Goal: Information Seeking & Learning: Learn about a topic

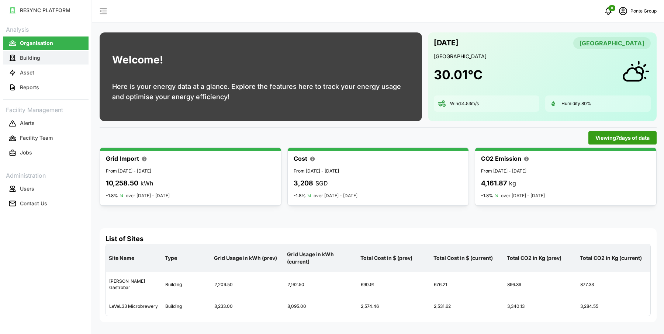
click at [47, 62] on button "Building" at bounding box center [46, 57] width 86 height 13
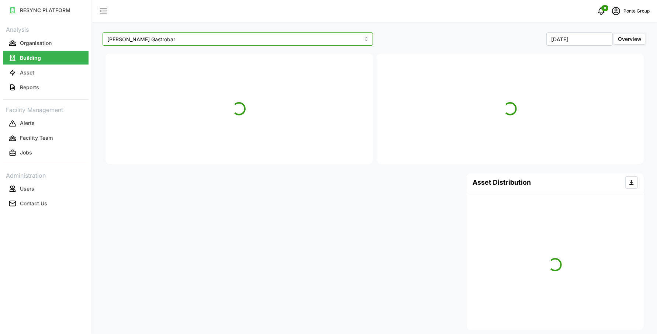
click at [209, 42] on input "[PERSON_NAME] Gastrobar" at bounding box center [238, 38] width 270 height 13
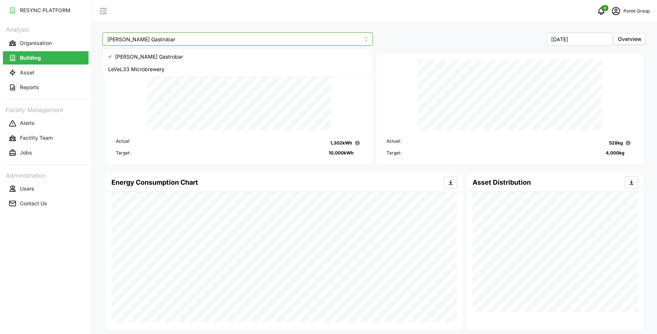
click at [189, 71] on div "LeVeL33 Microbrewery" at bounding box center [237, 69] width 267 height 13
type input "LeVeL33 Microbrewery"
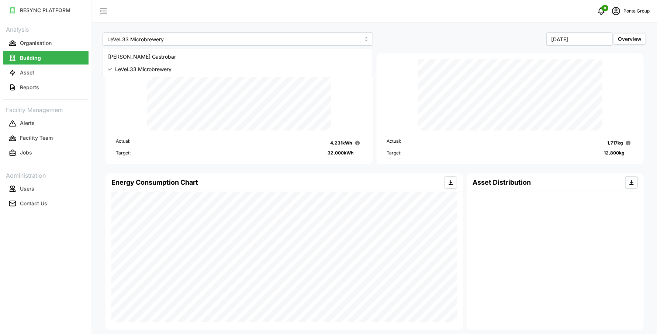
click at [310, 23] on div "LeVeL33 Microbrewery September 2025 Overview Actual: 4,231 kWh Target: 32,000 k…" at bounding box center [374, 309] width 564 height 619
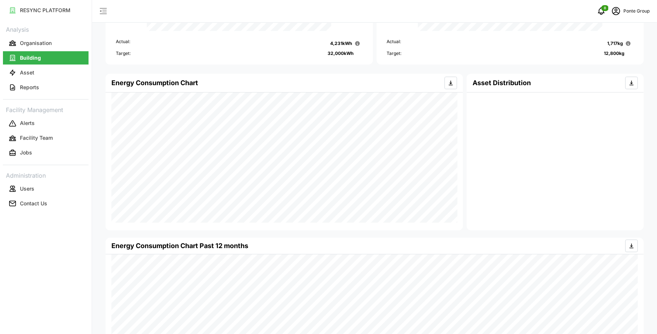
scroll to position [42, 0]
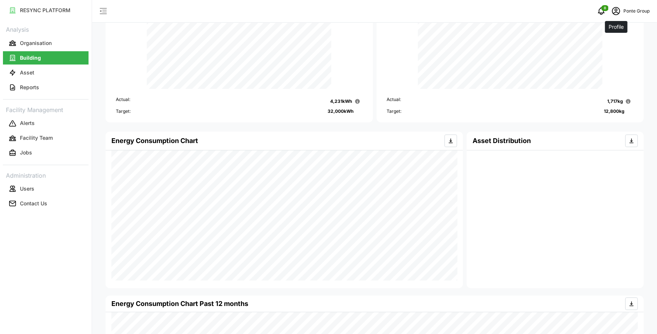
click at [621, 11] on span "schedule" at bounding box center [616, 11] width 14 height 14
click at [611, 52] on div "Logout" at bounding box center [622, 56] width 52 height 8
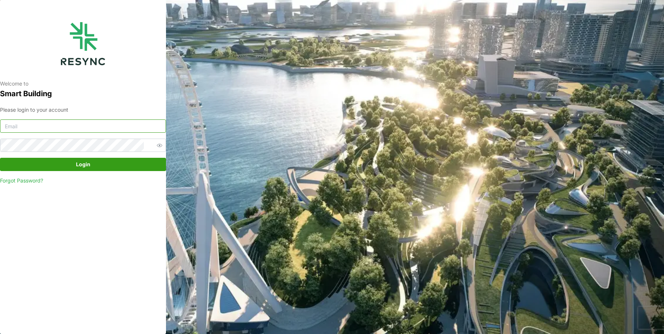
type input "ponte_group_internal@resynctech.com"
click at [83, 165] on span "Login" at bounding box center [83, 164] width 14 height 13
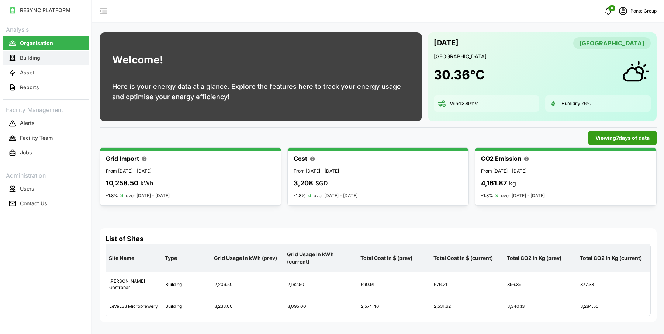
click at [48, 61] on button "Building" at bounding box center [46, 57] width 86 height 13
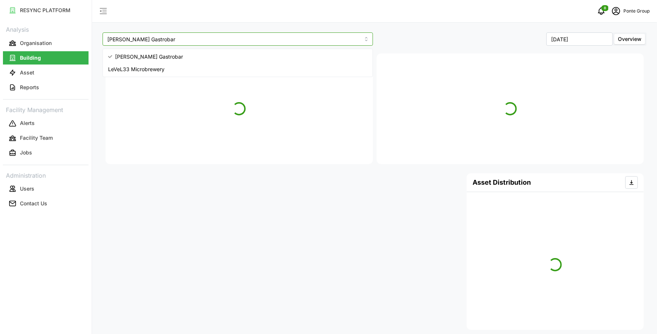
click at [187, 42] on input "[PERSON_NAME] Gastrobar" at bounding box center [238, 38] width 270 height 13
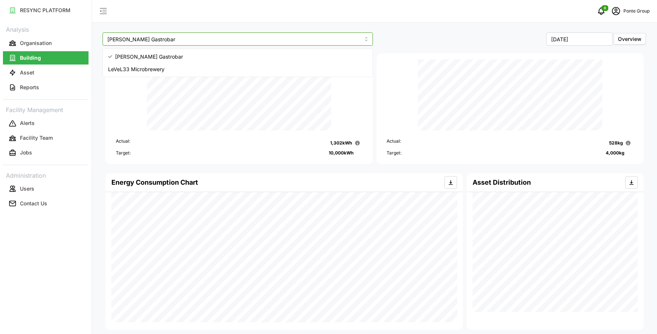
click at [178, 71] on div "LeVeL33 Microbrewery" at bounding box center [237, 69] width 267 height 13
type input "LeVeL33 Microbrewery"
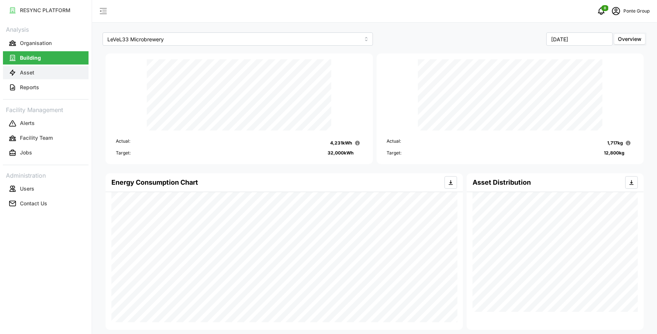
click at [41, 72] on button "Asset" at bounding box center [46, 72] width 86 height 13
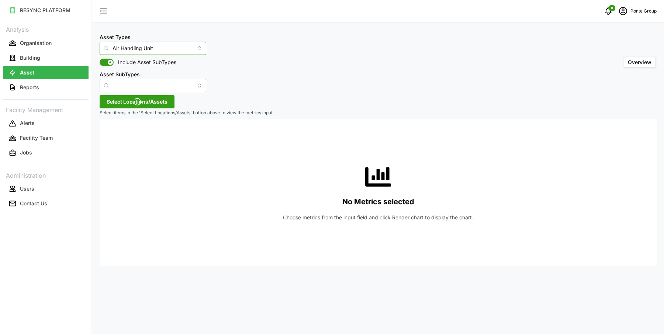
click at [167, 47] on input "Air Handling Unit" at bounding box center [153, 48] width 107 height 13
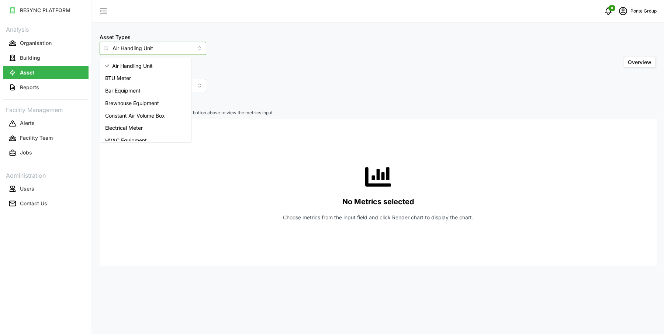
drag, startPoint x: 167, startPoint y: 47, endPoint x: 90, endPoint y: 46, distance: 77.8
click at [90, 46] on div "RESYNC PLATFORM Analysis Organisation Building Asset Reports Facility Managemen…" at bounding box center [332, 167] width 664 height 334
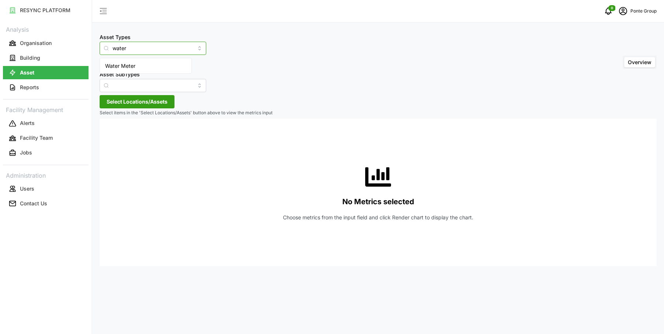
click at [112, 65] on span "Water Meter" at bounding box center [120, 66] width 30 height 8
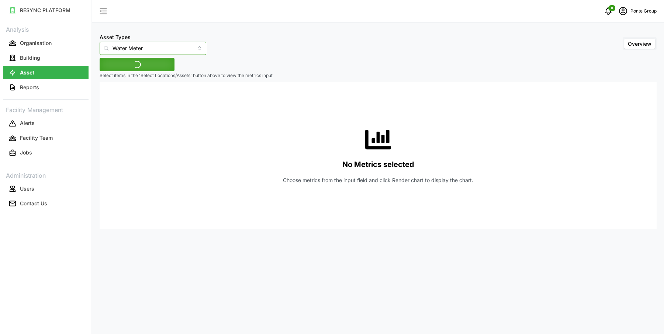
type input "Water Meter"
click at [142, 84] on div "No Metrics selected Choose metrics from the input field and click Render chart …" at bounding box center [377, 155] width 545 height 147
click at [144, 68] on span "Select Locations/Assets" at bounding box center [137, 64] width 61 height 13
click at [117, 98] on span "Select MBFC" at bounding box center [118, 98] width 5 height 5
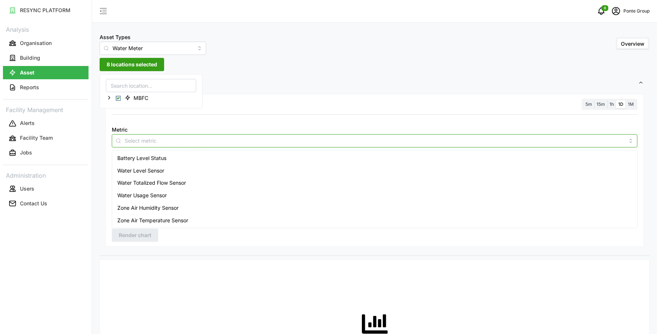
click at [142, 141] on input "Metric" at bounding box center [375, 140] width 500 height 8
click at [142, 192] on span "Water Usage Sensor" at bounding box center [141, 195] width 49 height 8
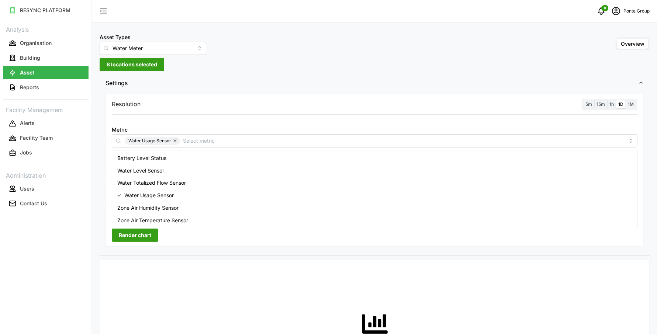
click at [528, 95] on div "Resolution 5m 15m 1h 1D 1M Metric Water Usage Sensor *You can only select a max…" at bounding box center [374, 170] width 538 height 153
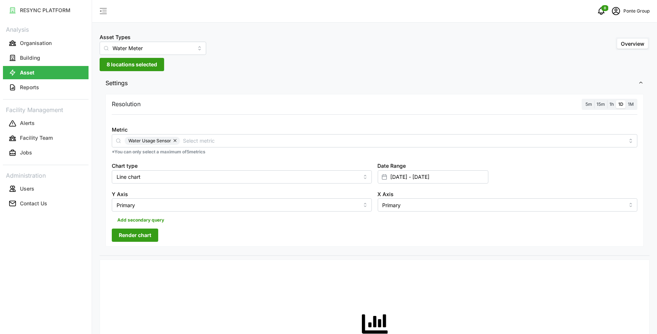
click at [632, 105] on span "1M" at bounding box center [631, 104] width 6 height 6
click at [625, 100] on input "1M" at bounding box center [625, 100] width 0 height 0
click at [401, 175] on input "25 Aug 2025 - 31 Aug 2025" at bounding box center [433, 176] width 111 height 13
click at [396, 226] on button "button" at bounding box center [390, 222] width 13 height 13
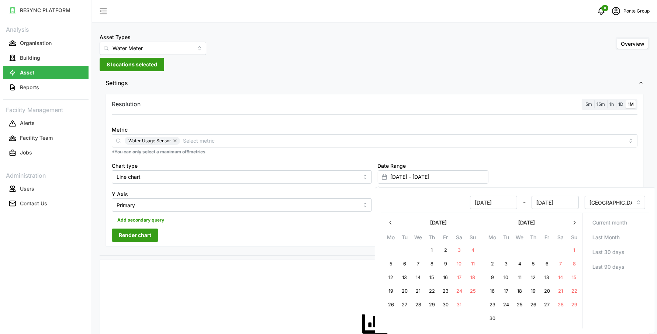
click at [434, 250] on button "1" at bounding box center [431, 250] width 13 height 13
type input "01 May 2025 - 31 Aug 2025"
type input "01 May 2025"
click at [573, 223] on icon "button" at bounding box center [574, 223] width 6 height 6
click at [574, 224] on icon "button" at bounding box center [574, 223] width 6 height 6
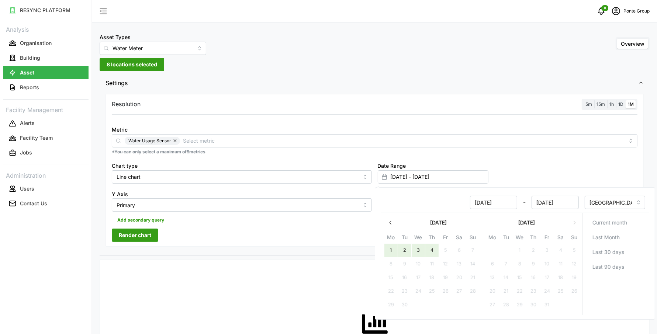
click at [431, 246] on button "4" at bounding box center [431, 250] width 13 height 13
type input "01 May 2025 - 04 Sep 2025"
type input "04 Sep 2025"
click at [152, 233] on button "Render chart" at bounding box center [135, 235] width 46 height 13
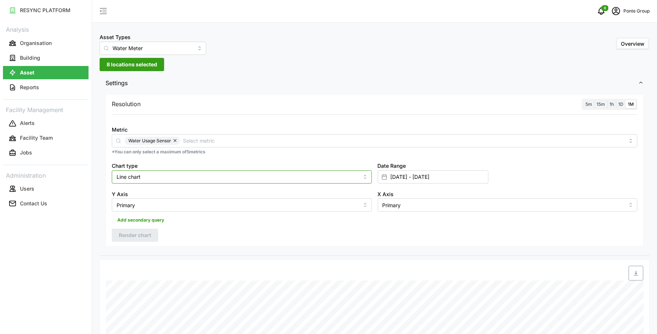
click at [156, 173] on input "Line chart" at bounding box center [242, 176] width 260 height 13
click at [146, 201] on div "Bar chart" at bounding box center [242, 206] width 256 height 13
type input "Bar chart"
click at [138, 227] on div "Resolution 5m 15m 1h 1D 1M Metric Water Usage Sensor *You can only select a max…" at bounding box center [374, 170] width 538 height 153
click at [138, 235] on span "Render chart" at bounding box center [135, 235] width 32 height 13
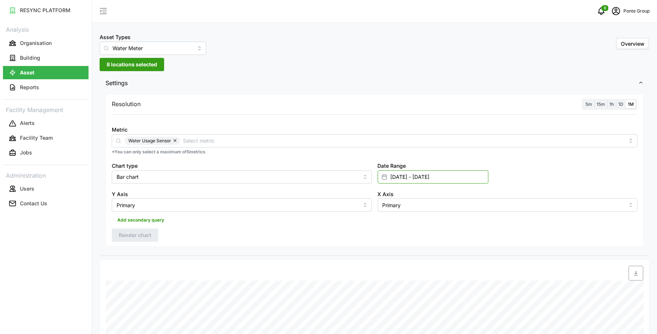
click at [404, 177] on input "01 May 2025 - 04 Sep 2025" at bounding box center [433, 176] width 111 height 13
click at [390, 218] on button "button" at bounding box center [390, 222] width 13 height 13
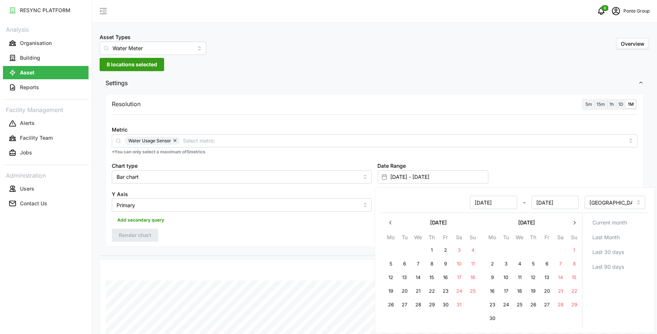
click at [390, 218] on button "button" at bounding box center [390, 222] width 13 height 13
click at [421, 252] on button "1" at bounding box center [417, 250] width 13 height 13
type input "01 Jan 2025 - 04 Sep 2025"
type input "01 Jan 2025"
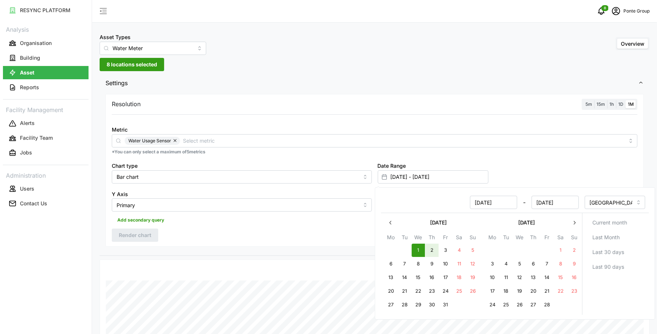
click at [573, 225] on button "button" at bounding box center [573, 222] width 13 height 13
click at [431, 248] on button "4" at bounding box center [431, 250] width 13 height 13
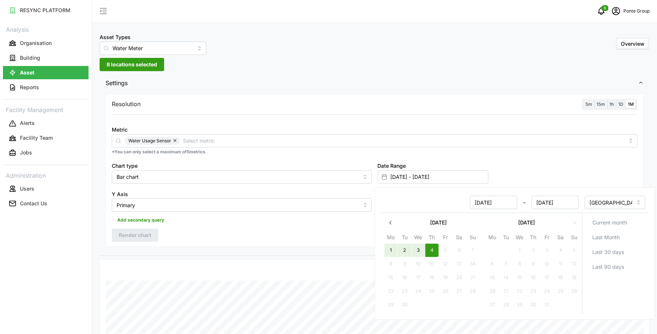
click at [184, 233] on div "Resolution 5m 15m 1h 1D 1M Metric Water Usage Sensor *You can only select a max…" at bounding box center [374, 170] width 538 height 153
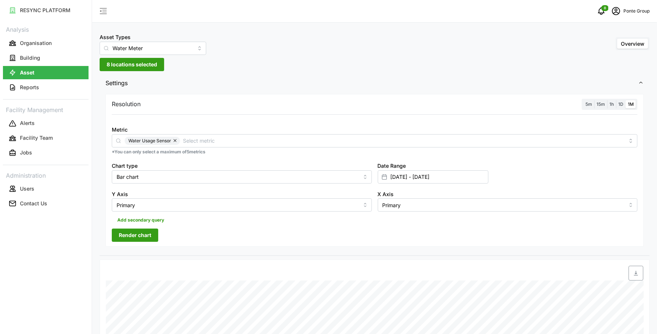
click at [142, 234] on span "Render chart" at bounding box center [135, 235] width 32 height 13
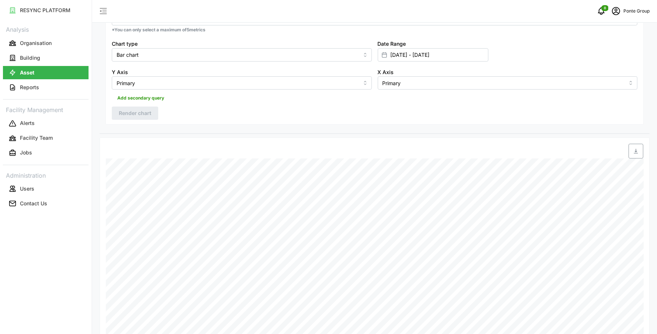
scroll to position [219, 0]
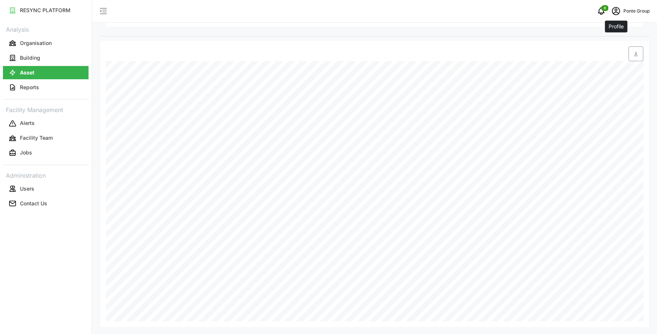
click at [619, 12] on icon "schedule" at bounding box center [615, 11] width 9 height 9
click at [621, 51] on button "Logout" at bounding box center [618, 55] width 70 height 13
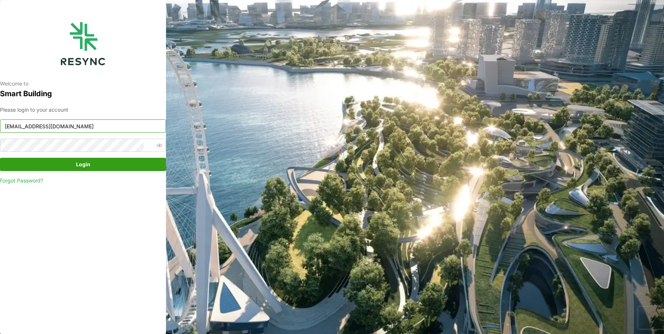
click at [86, 126] on input "ponte_group_internal@resynctech.com" at bounding box center [83, 125] width 166 height 13
click at [68, 128] on input "ponte_group_internal@resynctech.com" at bounding box center [83, 125] width 166 height 13
type input "ponte_group_display@resynctech.com"
click at [74, 172] on div "Please login to your account ponte_group_display@resynctech.com Login Forgot Pa…" at bounding box center [83, 145] width 166 height 79
click at [67, 165] on span "Login" at bounding box center [83, 164] width 152 height 13
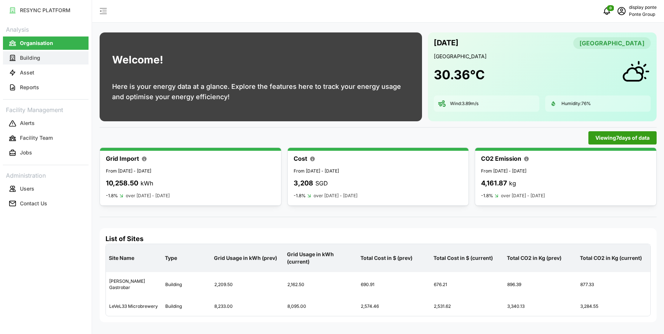
click at [48, 58] on button "Building" at bounding box center [46, 57] width 86 height 13
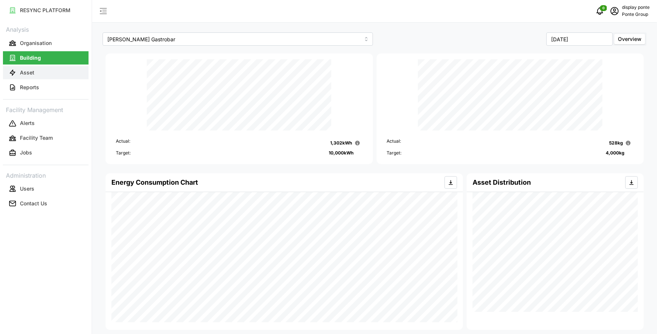
click at [64, 73] on button "Asset" at bounding box center [46, 72] width 86 height 13
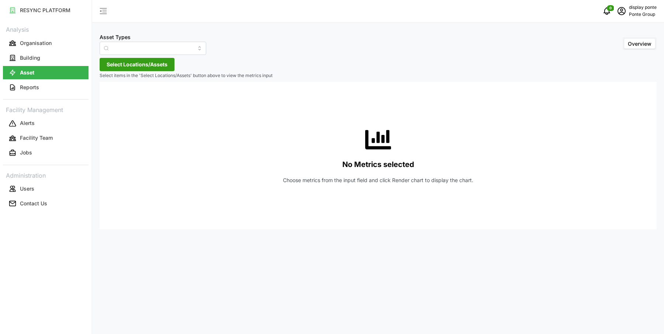
type input "Air Handling Unit"
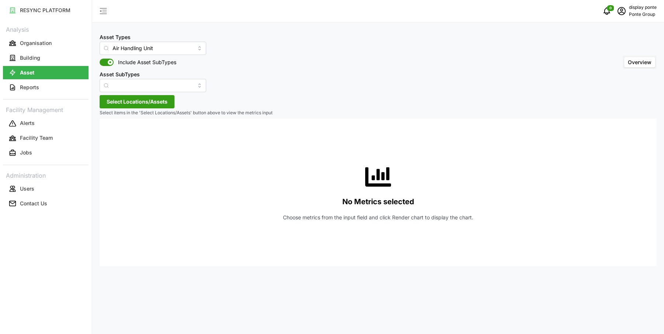
click at [61, 80] on link "Reports" at bounding box center [46, 87] width 86 height 15
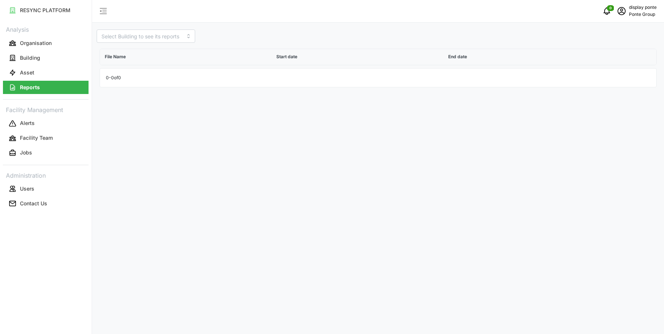
click at [60, 51] on link "Building" at bounding box center [46, 58] width 86 height 15
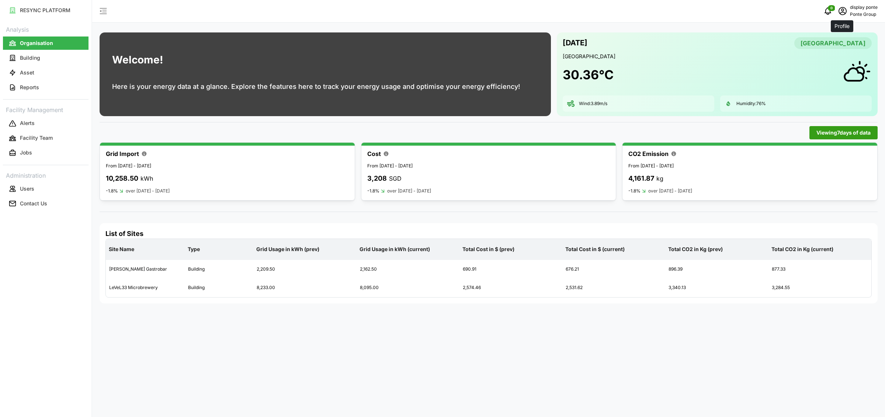
click at [656, 11] on icon "schedule" at bounding box center [842, 11] width 8 height 8
click at [58, 58] on button "Building" at bounding box center [46, 57] width 86 height 13
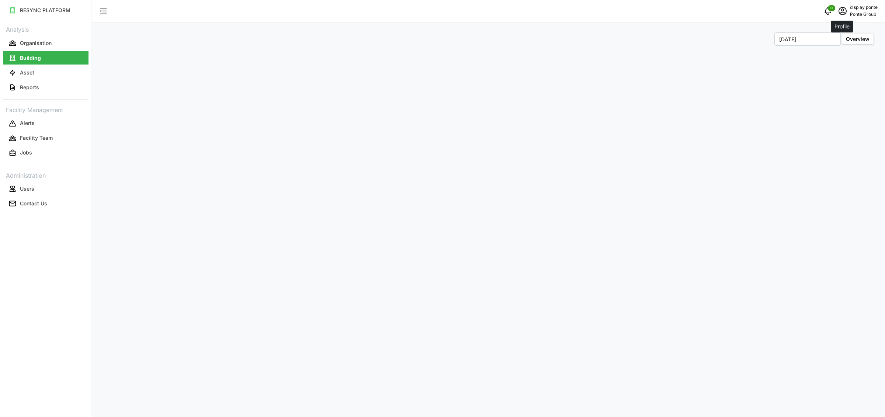
click at [656, 12] on icon "schedule" at bounding box center [842, 11] width 9 height 9
click at [656, 56] on div "Logout" at bounding box center [850, 56] width 52 height 8
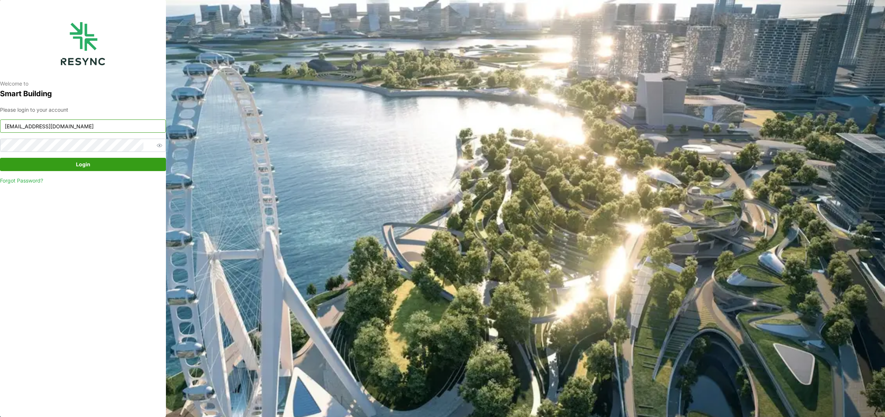
click at [113, 132] on input "ponte_group_display@resynctech.com" at bounding box center [83, 125] width 166 height 13
type input "mandai_display@resynctech.com"
click at [107, 164] on span "Login" at bounding box center [83, 164] width 152 height 13
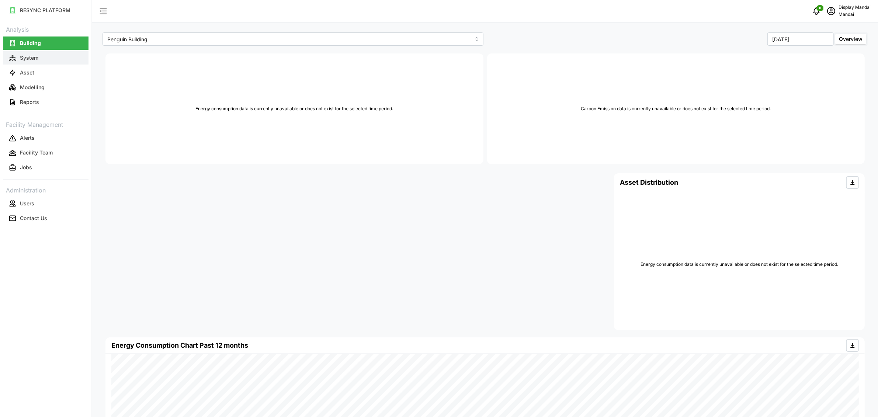
click at [40, 54] on button "System" at bounding box center [46, 57] width 86 height 13
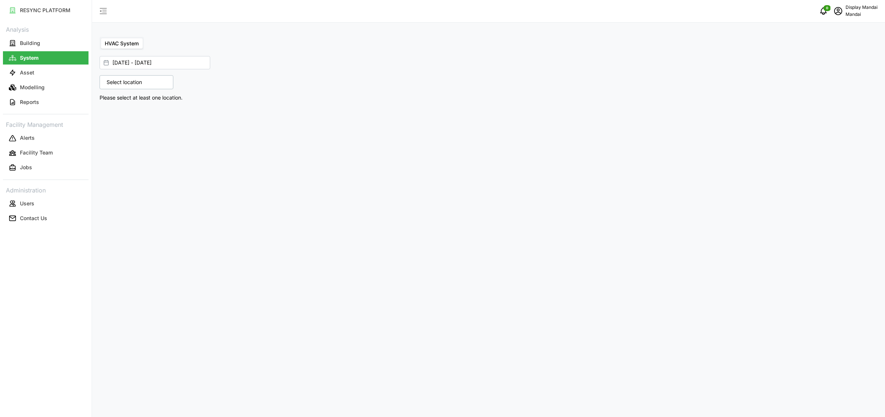
click at [150, 80] on div "Select location" at bounding box center [137, 82] width 74 height 14
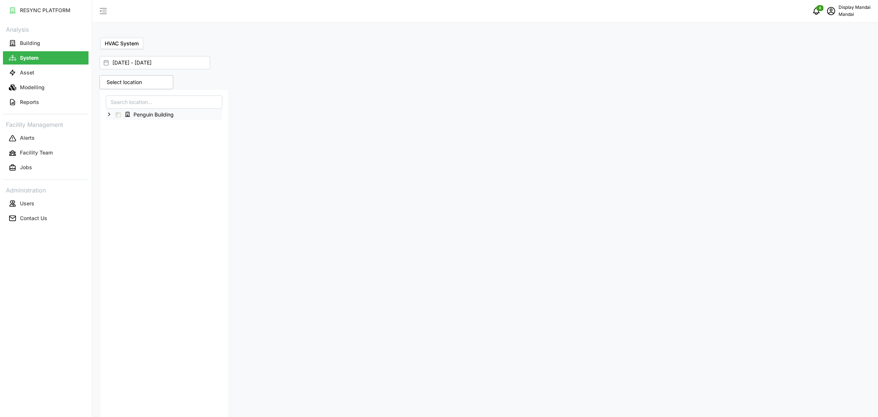
click at [107, 114] on icon at bounding box center [109, 114] width 6 height 6
click at [124, 124] on span "Select Level 01" at bounding box center [124, 125] width 5 height 5
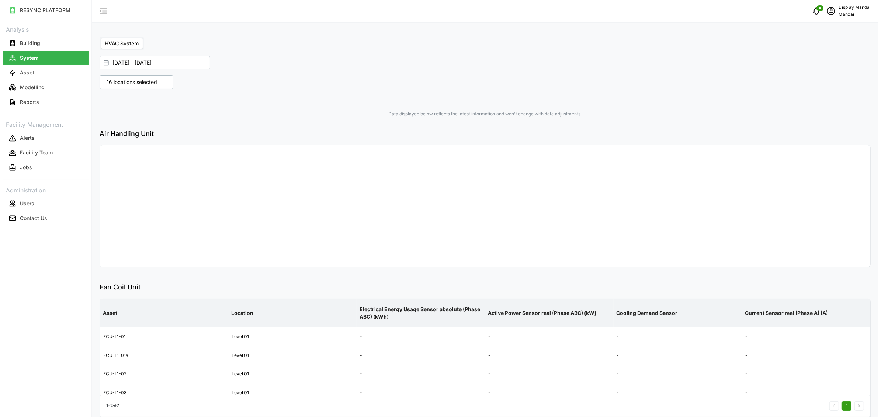
click at [349, 91] on div "16 locations selected Penguin Building Level 01 Level ME Level 02 Level 03 Leve…" at bounding box center [291, 82] width 389 height 20
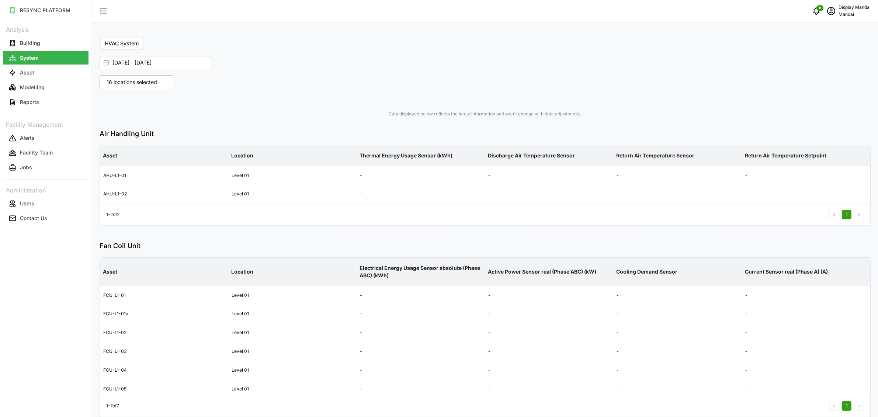
click at [129, 85] on p "16 locations selected" at bounding box center [132, 82] width 58 height 7
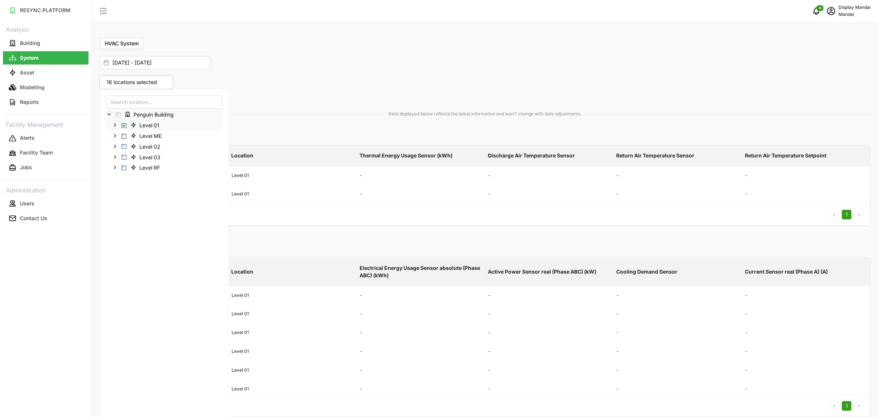
click at [124, 125] on span "Select Level 01" at bounding box center [124, 125] width 5 height 5
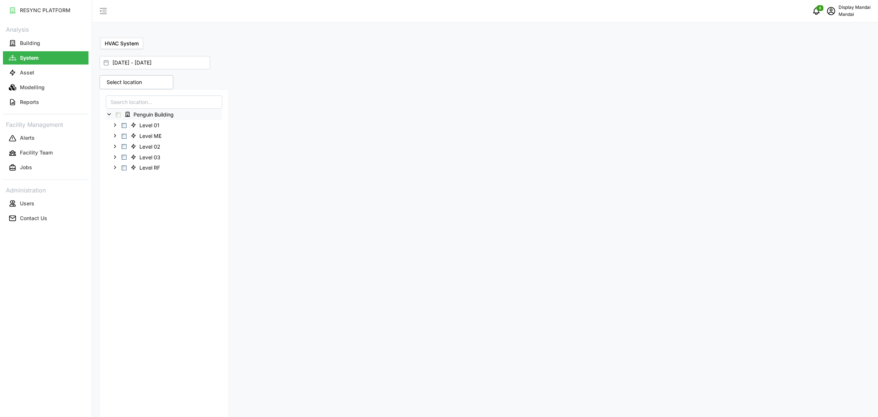
click at [117, 114] on span "Select Penguin Building" at bounding box center [118, 114] width 5 height 5
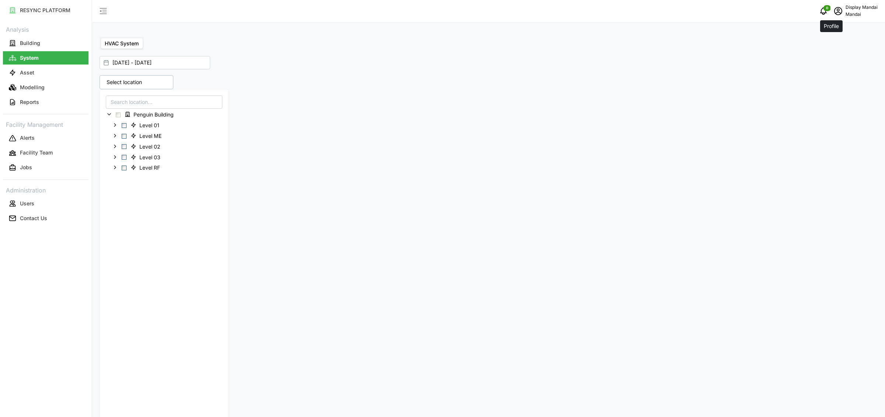
click at [837, 13] on span "schedule" at bounding box center [838, 11] width 14 height 14
click at [829, 52] on div "Logout" at bounding box center [850, 56] width 52 height 8
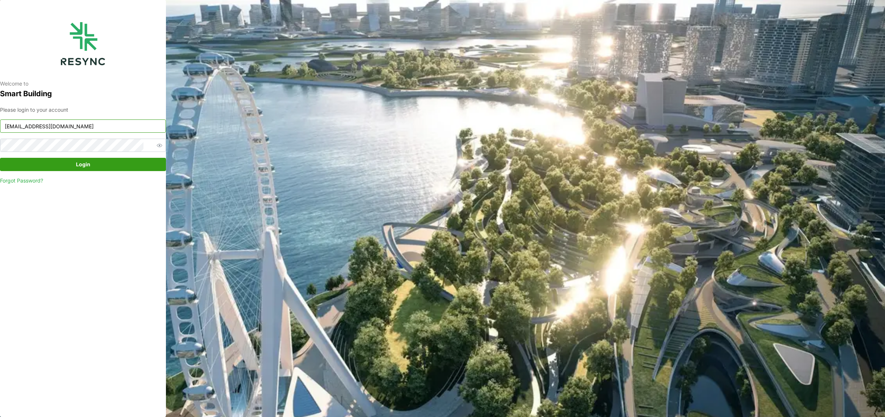
click at [115, 127] on input "mandai_display@resynctech.com" at bounding box center [83, 125] width 166 height 13
type input "mandai_internal@resynctech.com"
click at [73, 166] on span "Login" at bounding box center [83, 164] width 152 height 13
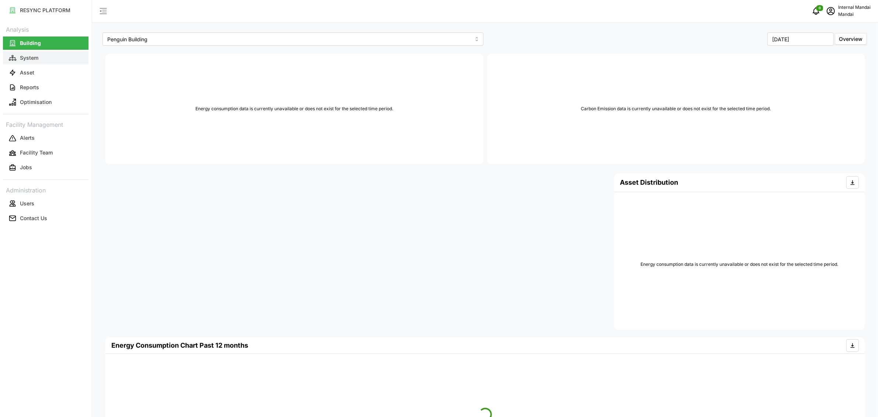
click at [56, 60] on button "System" at bounding box center [46, 57] width 86 height 13
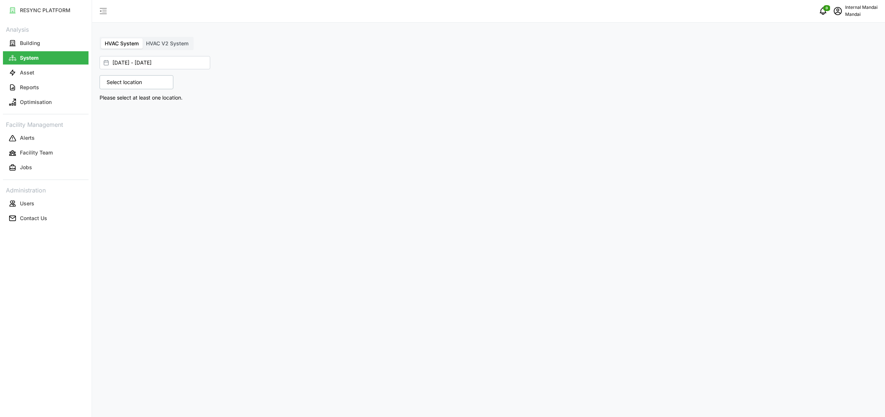
click at [177, 46] on span "HVAC V2 System" at bounding box center [167, 43] width 42 height 6
click at [142, 38] on input "HVAC V2 System" at bounding box center [142, 38] width 0 height 0
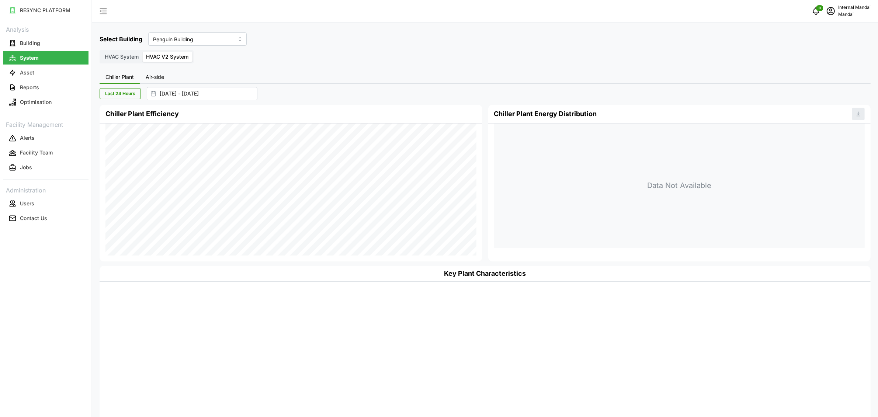
click at [144, 76] on button "Air-side" at bounding box center [155, 77] width 30 height 13
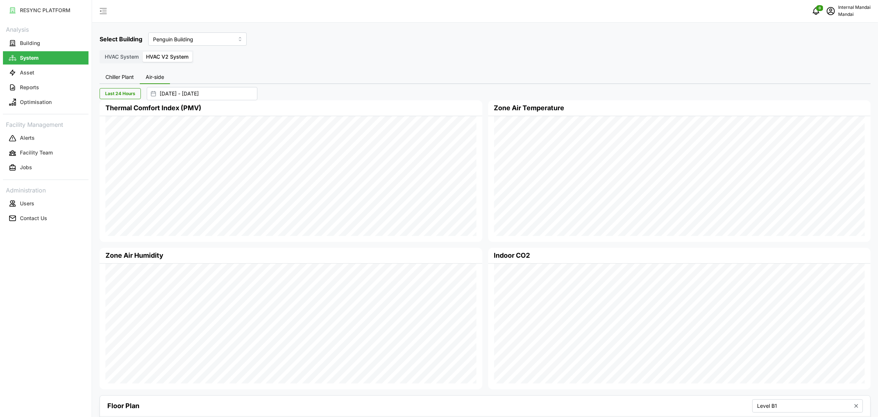
click at [833, 11] on icon "schedule" at bounding box center [830, 11] width 9 height 9
click at [830, 53] on div "Logout" at bounding box center [843, 56] width 52 height 8
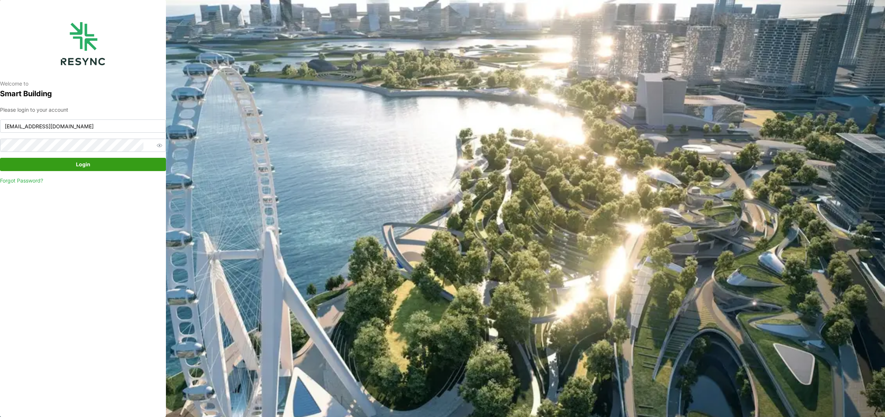
click at [77, 112] on p "Please login to your account" at bounding box center [83, 110] width 166 height 8
click at [76, 126] on input "mandai_internal@resynctech.com" at bounding box center [83, 125] width 166 height 13
type input "ponte_group_internal@resynctech.com"
click at [82, 163] on span "Login" at bounding box center [83, 164] width 14 height 13
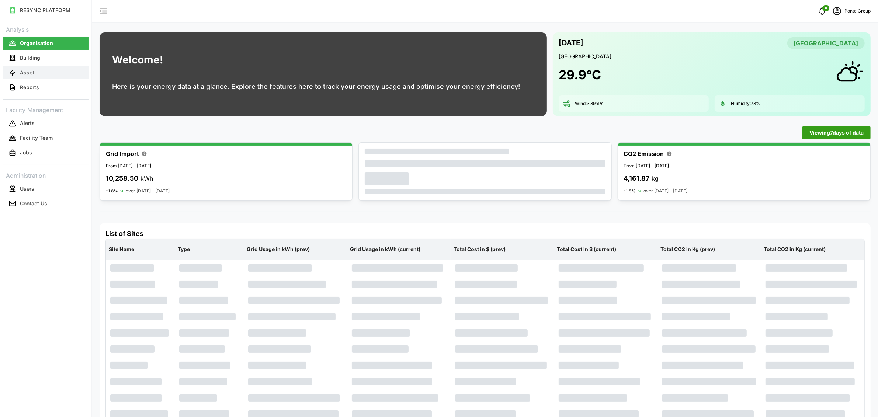
click at [55, 72] on button "Asset" at bounding box center [46, 72] width 86 height 13
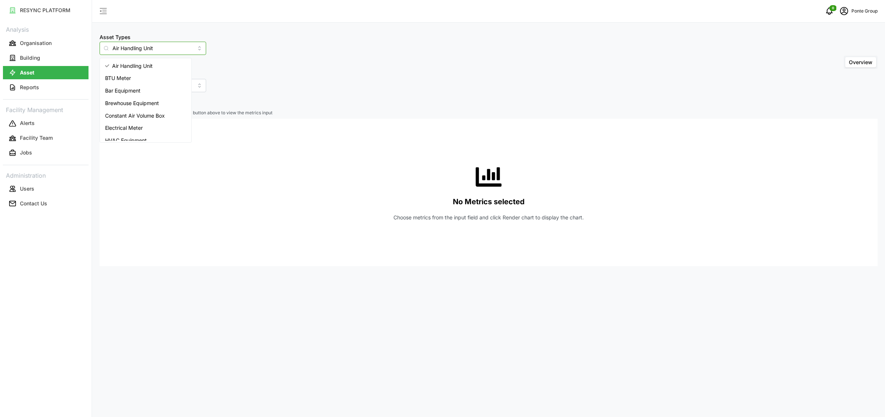
click at [156, 50] on input "Air Handling Unit" at bounding box center [153, 48] width 107 height 13
click at [163, 76] on span "Variable Air Volume Box" at bounding box center [134, 78] width 58 height 8
type input "Variable Air Volume Box"
click at [140, 104] on span "Select Locations/Assets" at bounding box center [137, 101] width 61 height 13
click at [120, 135] on span "Select MBFC" at bounding box center [118, 135] width 5 height 5
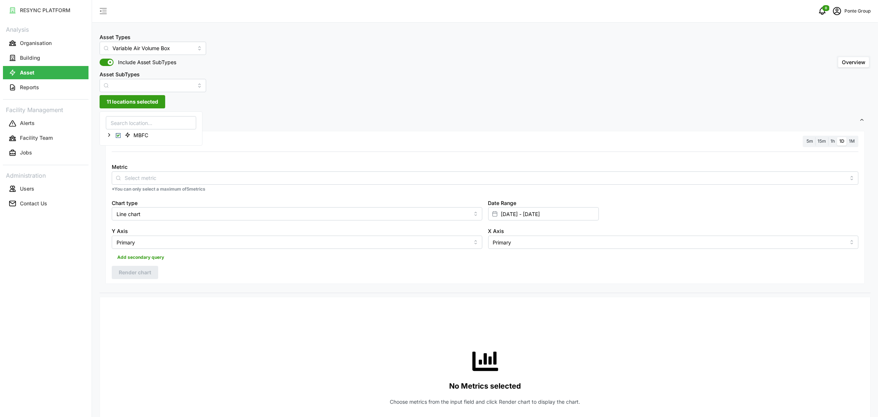
click at [241, 186] on p "*You can only select a maximum of 5 metrics" at bounding box center [485, 189] width 747 height 6
click at [241, 181] on input "Metric" at bounding box center [485, 178] width 721 height 8
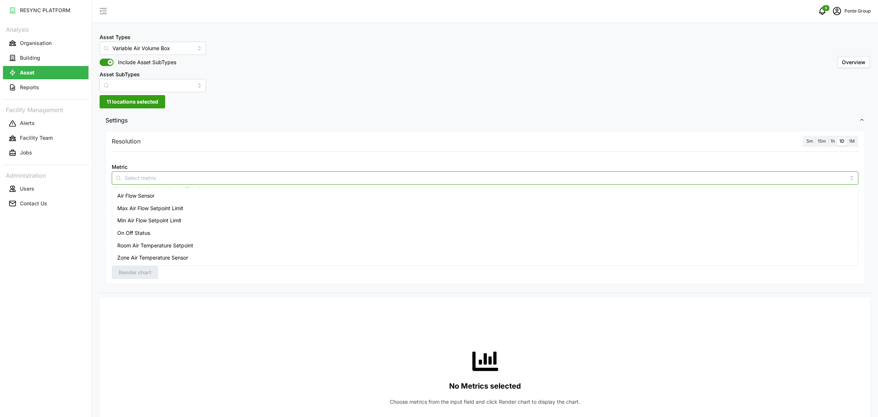
click at [194, 254] on div "Zone Air Temperature Sensor" at bounding box center [485, 257] width 743 height 13
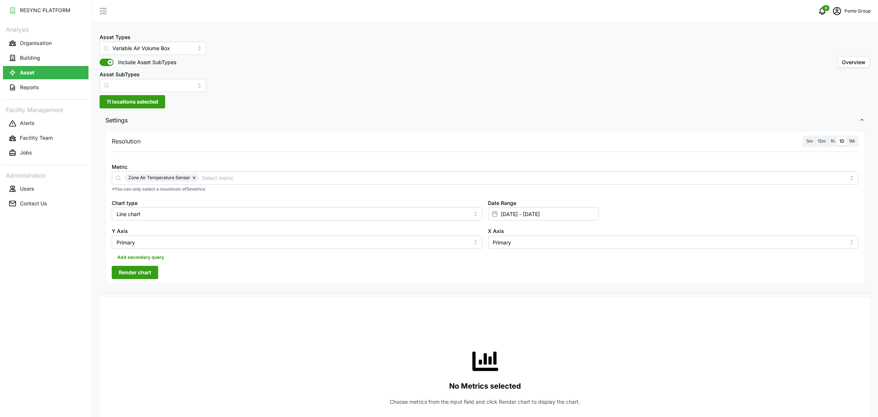
click at [835, 140] on label "1h" at bounding box center [832, 141] width 9 height 8
click at [828, 137] on input "1h" at bounding box center [828, 137] width 0 height 0
click at [146, 270] on span "Render chart" at bounding box center [135, 272] width 32 height 13
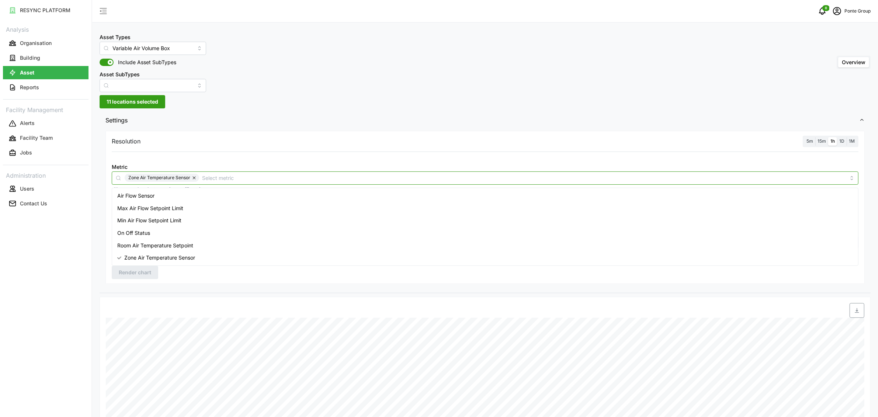
click at [285, 180] on input "Metric" at bounding box center [523, 178] width 643 height 8
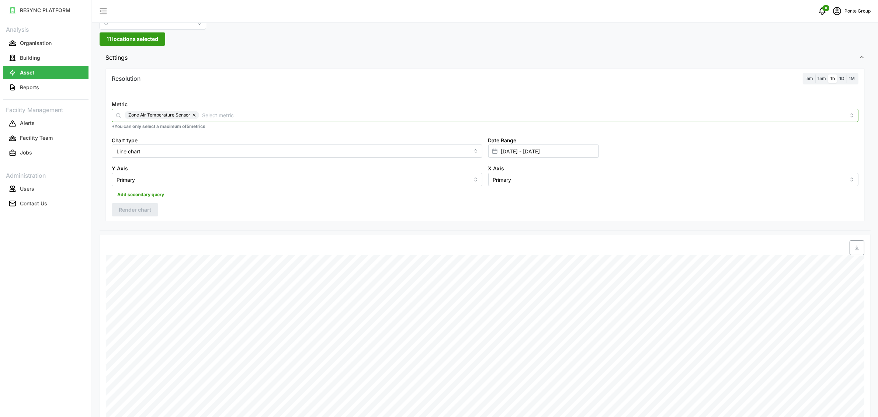
scroll to position [258, 0]
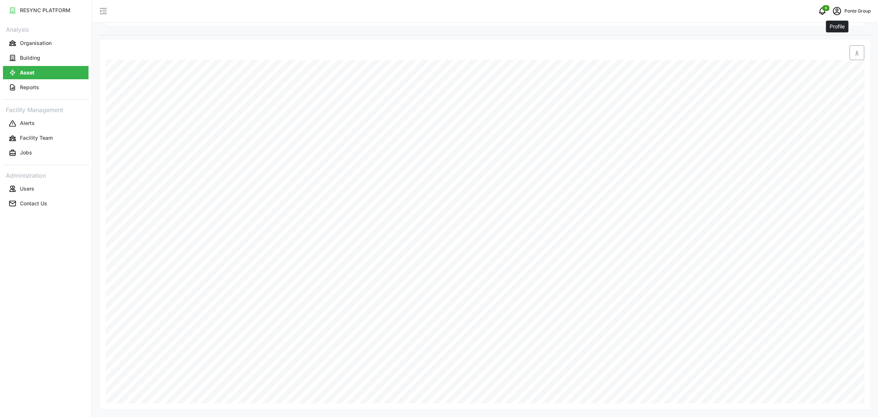
click at [830, 5] on button "schedule" at bounding box center [837, 11] width 15 height 15
click at [834, 58] on div "Logout" at bounding box center [843, 56] width 52 height 8
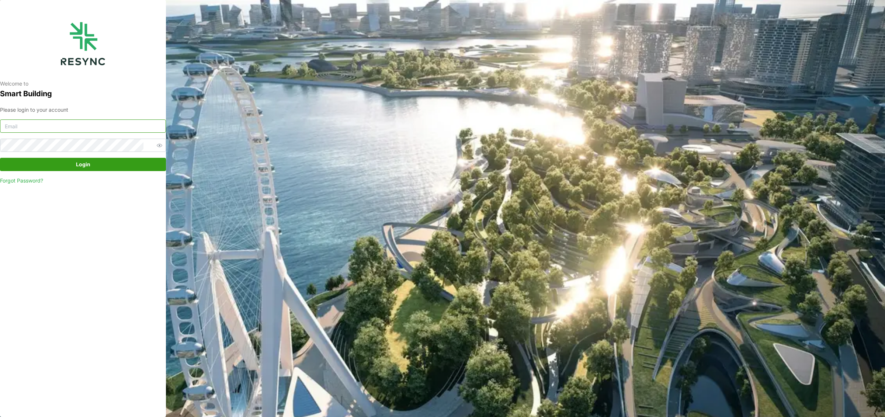
type input "[EMAIL_ADDRESS][DOMAIN_NAME]"
click at [77, 166] on span "Login" at bounding box center [83, 164] width 14 height 13
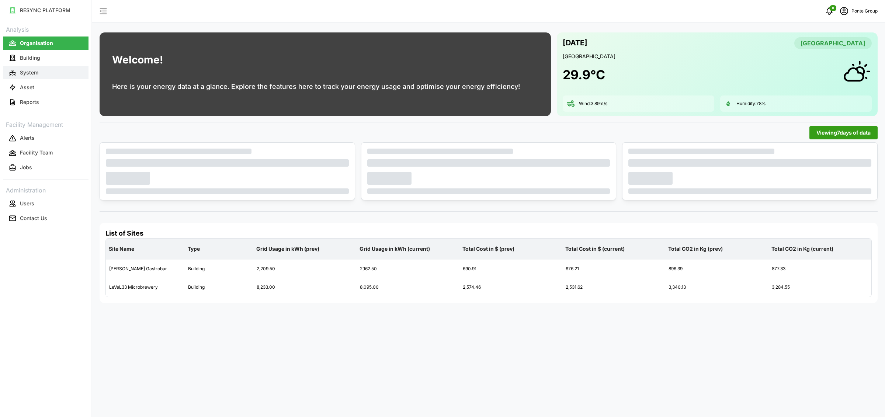
click at [33, 73] on p "System" at bounding box center [29, 72] width 18 height 7
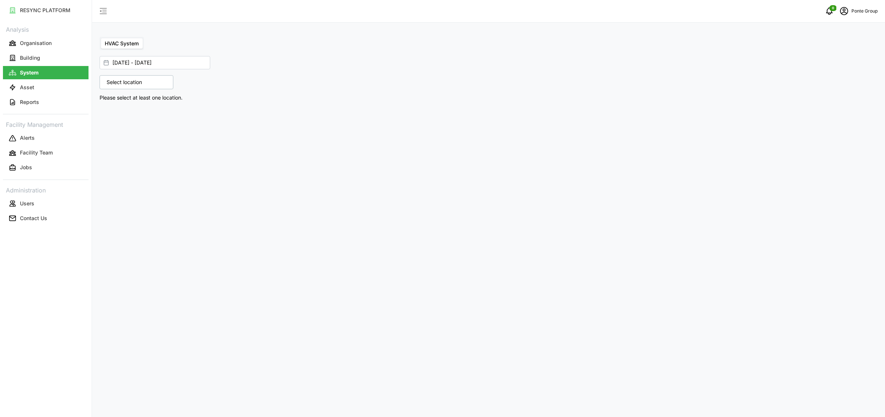
click at [136, 88] on div "Select location" at bounding box center [137, 82] width 74 height 14
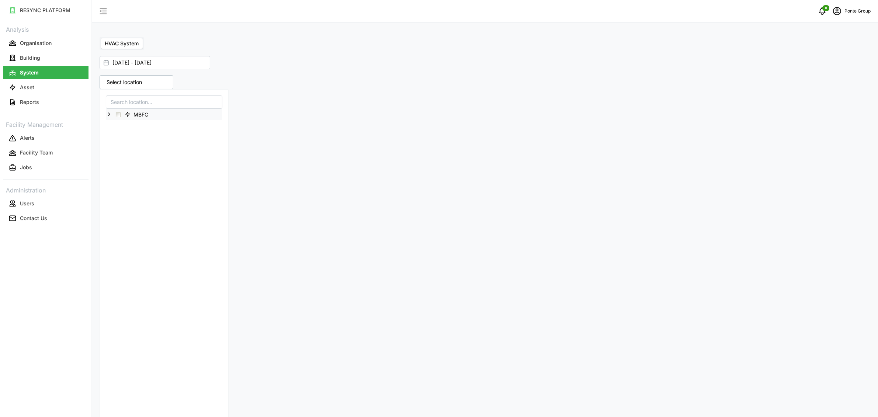
click at [110, 115] on icon at bounding box center [109, 114] width 6 height 6
click at [115, 127] on icon at bounding box center [115, 125] width 6 height 6
click at [115, 157] on polyline at bounding box center [114, 157] width 1 height 3
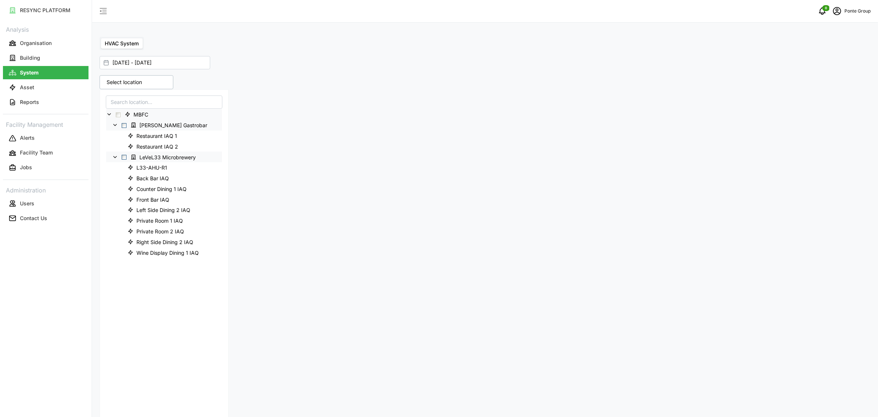
click at [126, 158] on span "Select LeVeL33 Microbrewery" at bounding box center [124, 157] width 5 height 5
click at [663, 213] on div "9 locations selected MBFC Erwin's Gastrobar Restaurant IAQ 1 Restaurant IAQ 2 L…" at bounding box center [485, 330] width 777 height 516
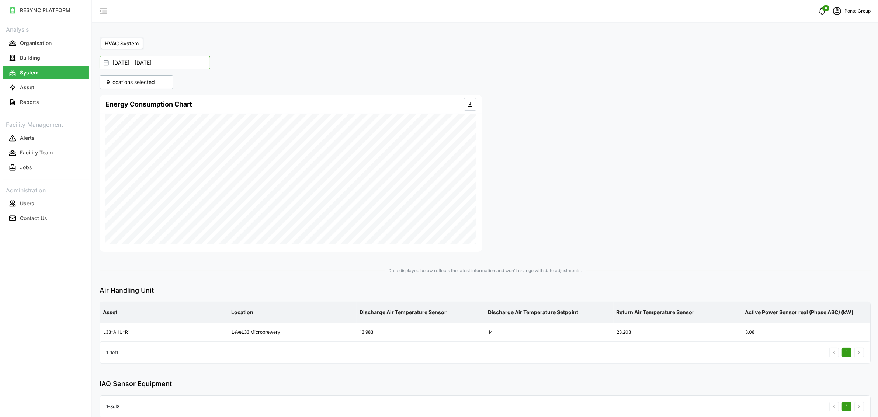
click at [159, 62] on input "01 Sep 2025 - 04 Sep 2025" at bounding box center [155, 62] width 111 height 13
click at [113, 114] on button "button" at bounding box center [115, 108] width 13 height 13
click at [728, 173] on div at bounding box center [679, 173] width 389 height 163
click at [153, 45] on span "HVAC V2 System" at bounding box center [167, 43] width 42 height 6
click at [142, 38] on input "HVAC V2 System" at bounding box center [142, 38] width 0 height 0
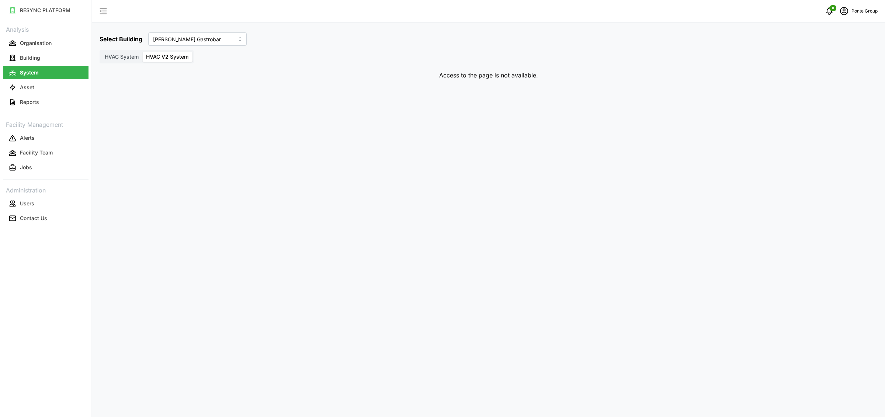
click at [339, 181] on div "Select Building Erwin's Gastrobar HVAC System HVAC V2 System Access to the page…" at bounding box center [488, 208] width 793 height 417
click at [207, 33] on input "Erwin's Gastrobar" at bounding box center [197, 38] width 98 height 13
click at [203, 73] on span "LeVeL33 Microbrewery" at bounding box center [182, 77] width 56 height 8
type input "LeVeL33 Microbrewery"
click at [392, 118] on div "Select Building LeVeL33 Microbrewery HVAC System HVAC V2 System Access to the p…" at bounding box center [488, 208] width 793 height 417
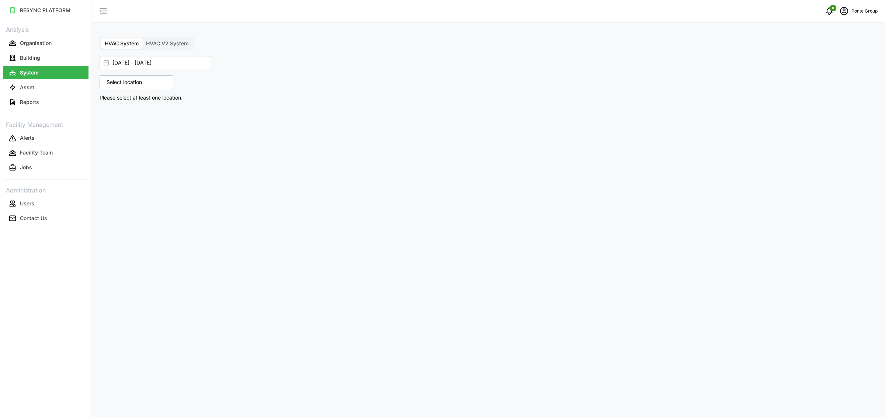
click at [170, 45] on span "HVAC V2 System" at bounding box center [167, 43] width 42 height 6
click at [142, 38] on input "HVAC V2 System" at bounding box center [142, 38] width 0 height 0
click at [283, 134] on div "Select Building LeVeL33 Microbrewery HVAC System HVAC V2 System Access to the p…" at bounding box center [488, 208] width 793 height 417
click at [858, 11] on p "Ponte Group" at bounding box center [864, 11] width 26 height 7
click at [832, 59] on button "Logout" at bounding box center [846, 55] width 70 height 13
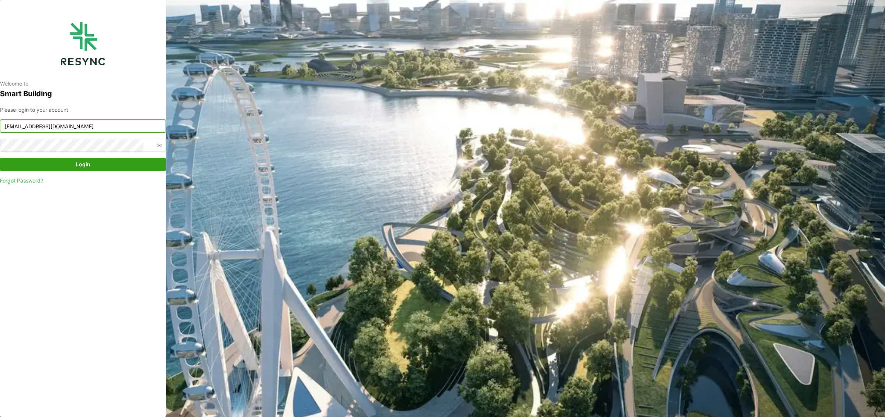
click at [95, 126] on input "ponte_group_internal@resynctech.com" at bounding box center [83, 125] width 166 height 13
type input "ponte_group_display@resynctech.com"
click at [111, 165] on span "Login" at bounding box center [83, 164] width 152 height 13
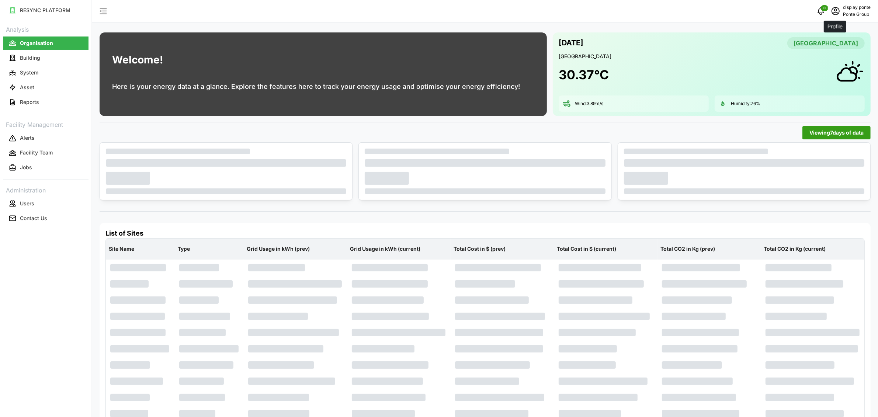
click at [835, 11] on icon "schedule" at bounding box center [835, 11] width 9 height 9
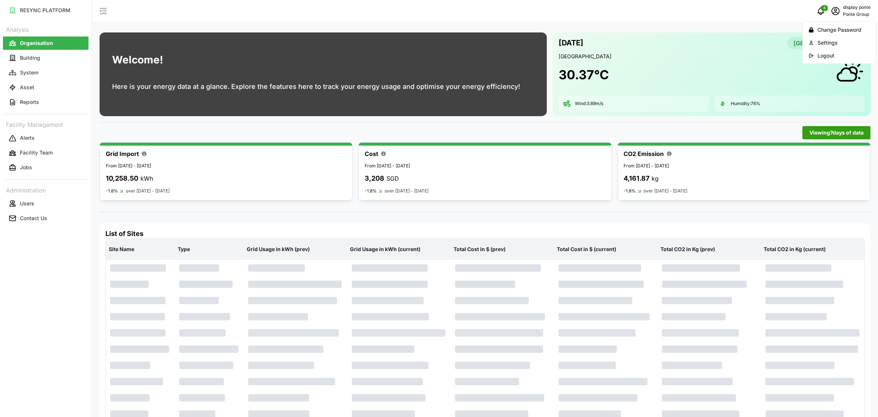
click at [828, 57] on div "Logout" at bounding box center [843, 56] width 52 height 8
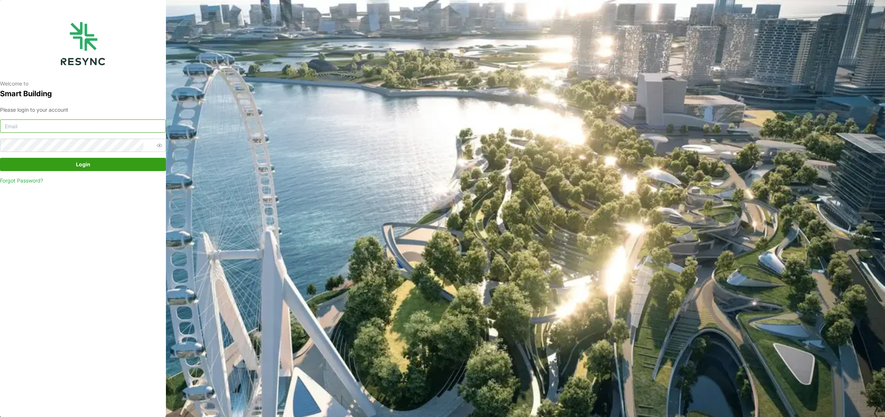
type input "ponte_group_display@resynctech.com"
click at [68, 165] on span "Login" at bounding box center [83, 164] width 152 height 13
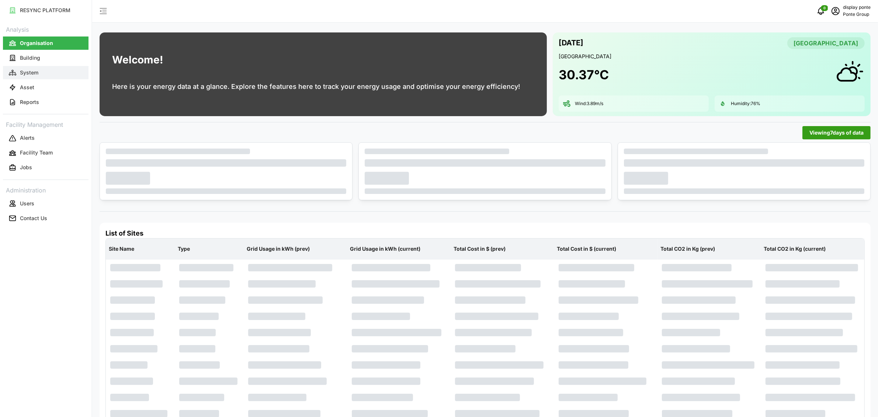
click at [44, 72] on button "System" at bounding box center [46, 72] width 86 height 13
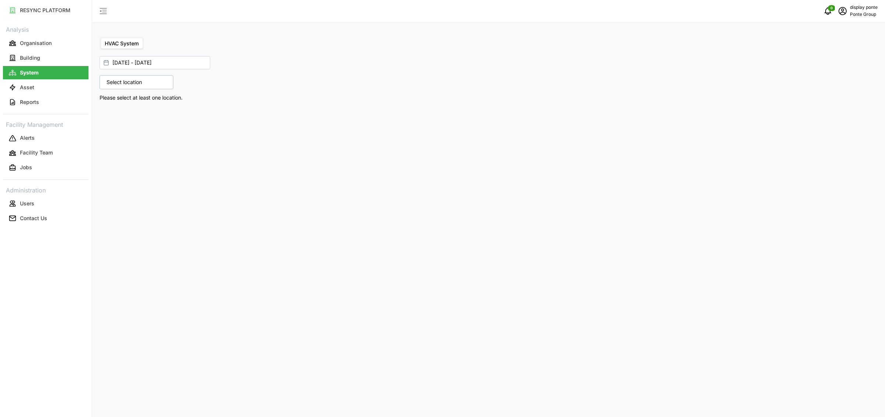
click at [118, 80] on p "Select location" at bounding box center [124, 82] width 43 height 7
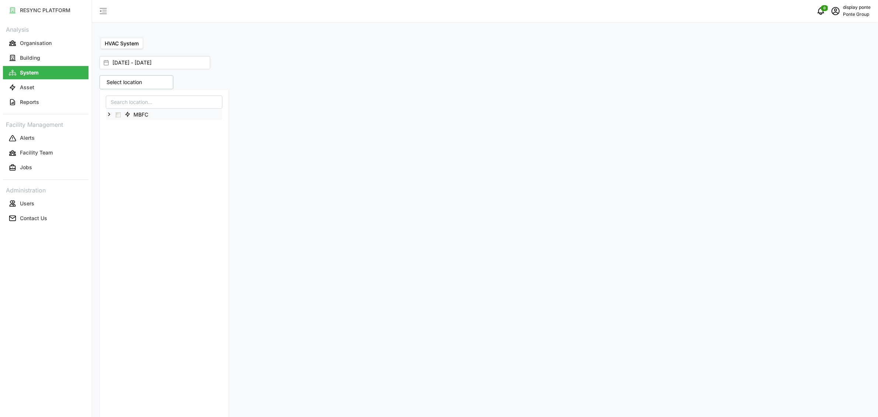
click at [107, 112] on icon at bounding box center [109, 114] width 6 height 6
click at [115, 136] on polyline at bounding box center [114, 135] width 1 height 3
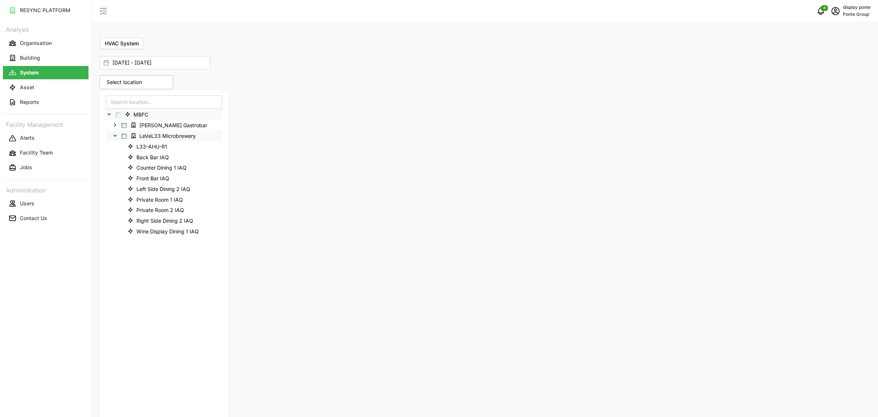
click at [126, 136] on span "Select LeVeL33 Microbrewery" at bounding box center [124, 136] width 5 height 5
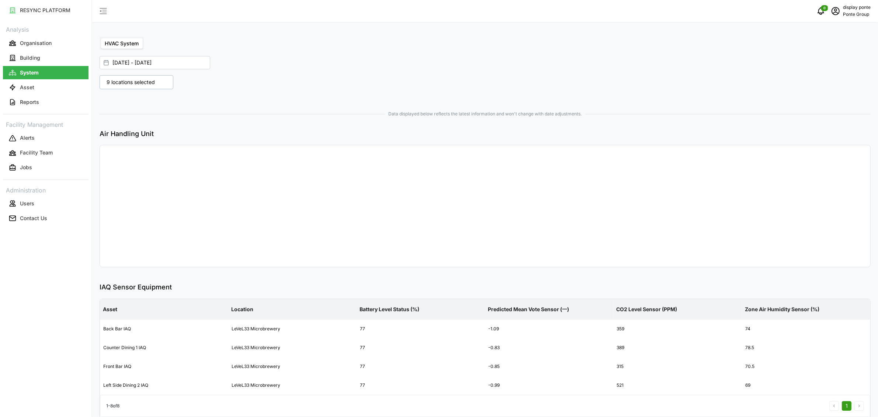
click at [630, 212] on div "9 locations selected MBFC Erwin's Gastrobar LeVeL33 Microbrewery L33-AHU-R1 Bac…" at bounding box center [485, 287] width 777 height 430
